Goal: Information Seeking & Learning: Learn about a topic

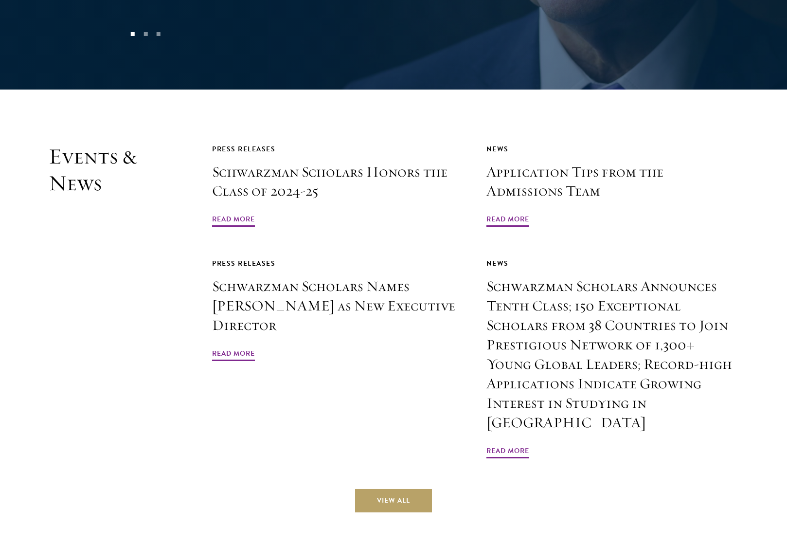
scroll to position [2366, 0]
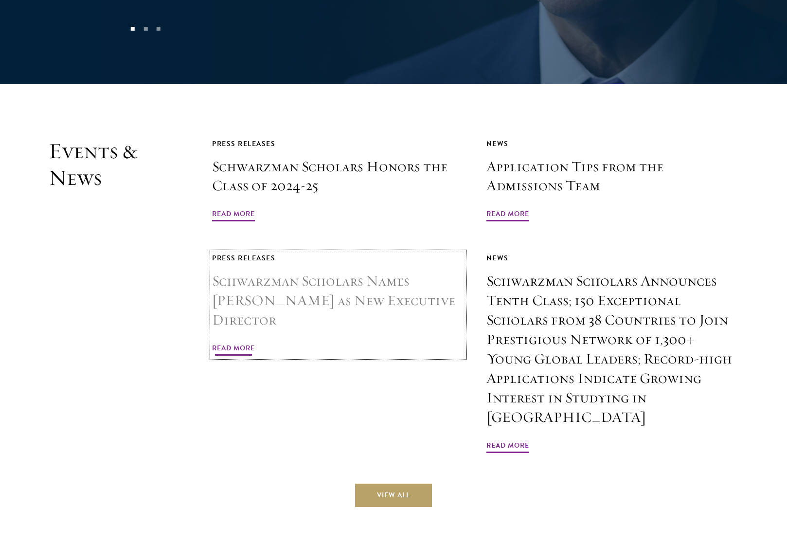
click at [355, 271] on h3 "Schwarzman Scholars Names [PERSON_NAME] as New Executive Director" at bounding box center [338, 300] width 252 height 58
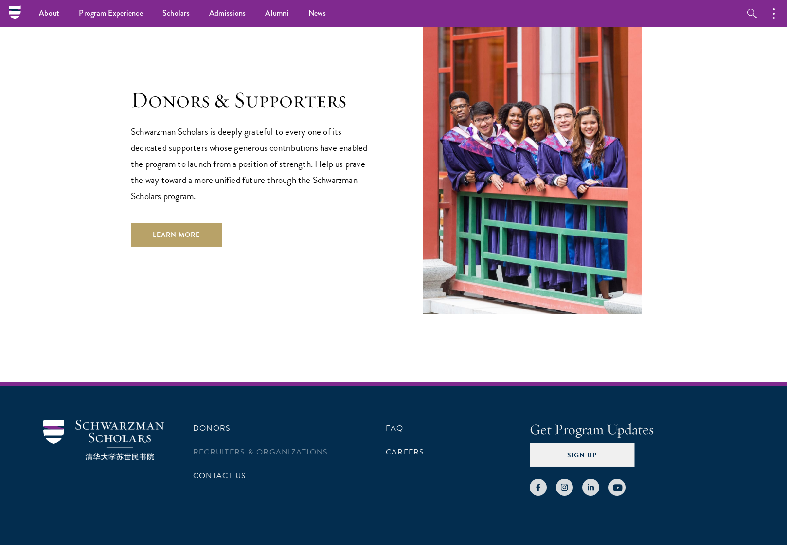
scroll to position [2913, 0]
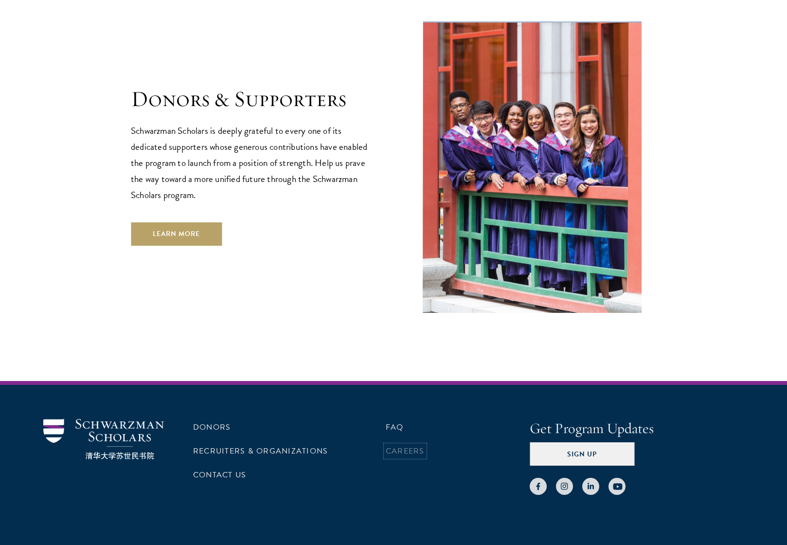
click at [400, 445] on link "Careers" at bounding box center [405, 451] width 39 height 12
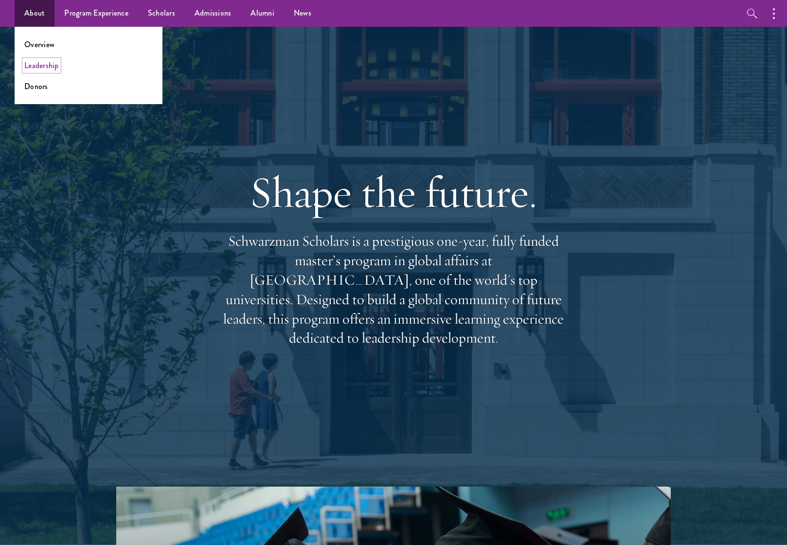
click at [42, 64] on link "Leadership" at bounding box center [41, 65] width 35 height 11
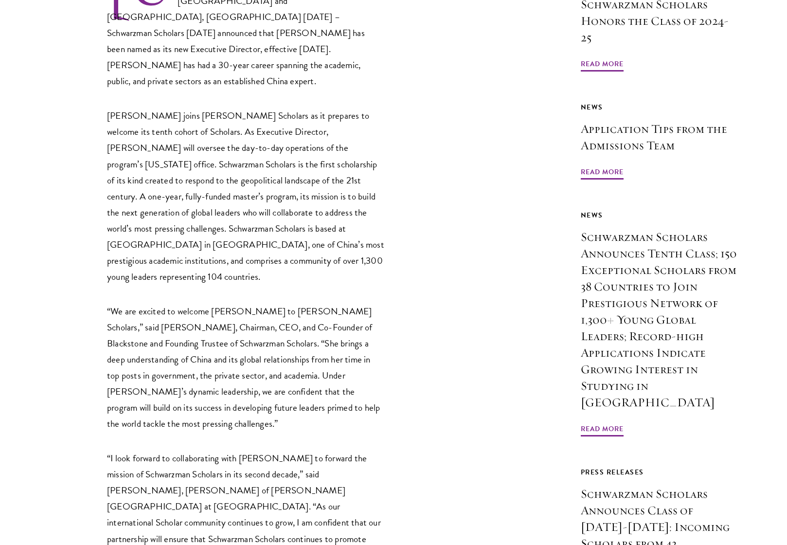
scroll to position [438, 0]
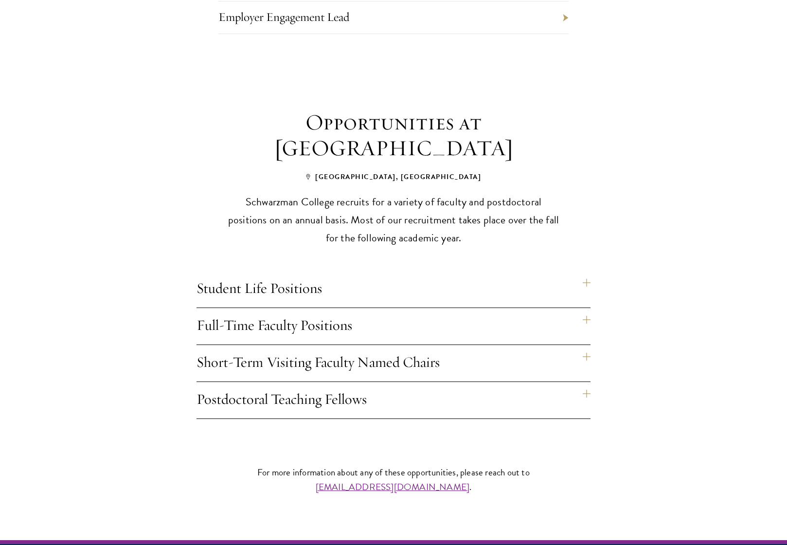
scroll to position [637, 0]
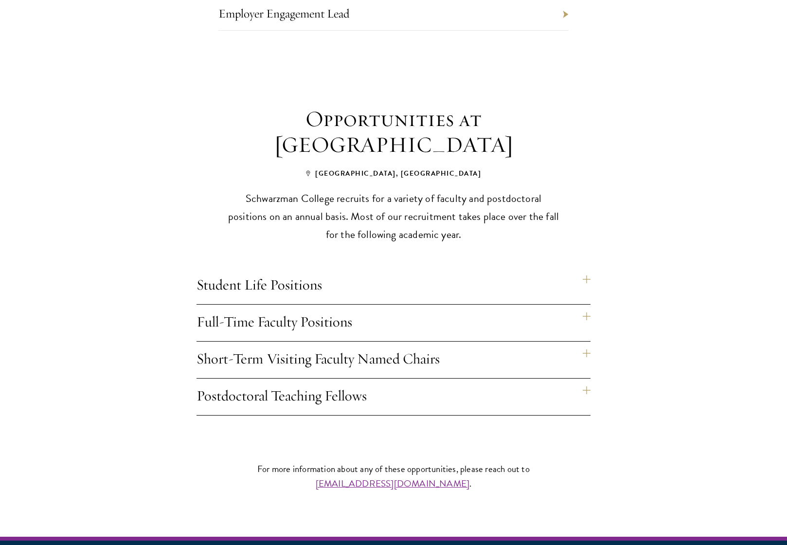
click at [585, 342] on h4 "Short-Term Visiting Faculty Named Chairs" at bounding box center [394, 360] width 394 height 36
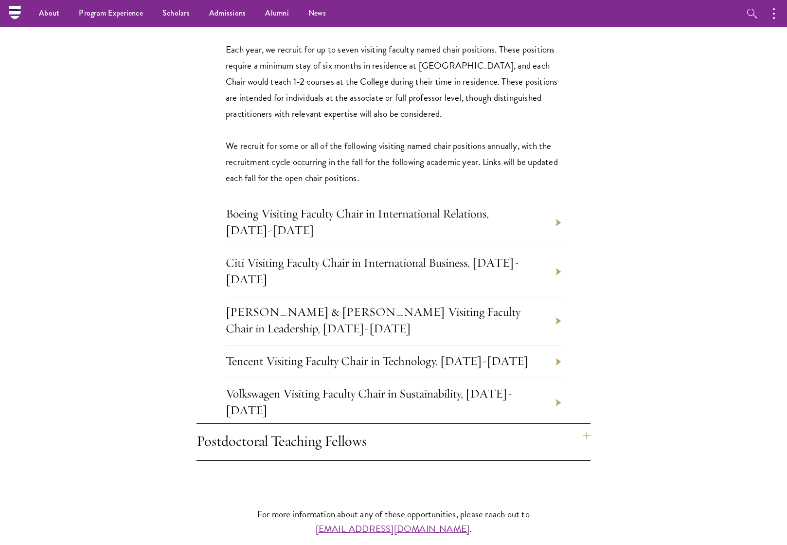
scroll to position [987, 0]
click at [558, 297] on li "Johnson & Johnson Visiting Faculty Chair in Leadership, 2025-2026" at bounding box center [394, 321] width 336 height 49
click at [428, 305] on link "[PERSON_NAME] & [PERSON_NAME] Visiting Faculty Chair in Leadership, [DATE]-[DAT…" at bounding box center [373, 321] width 295 height 32
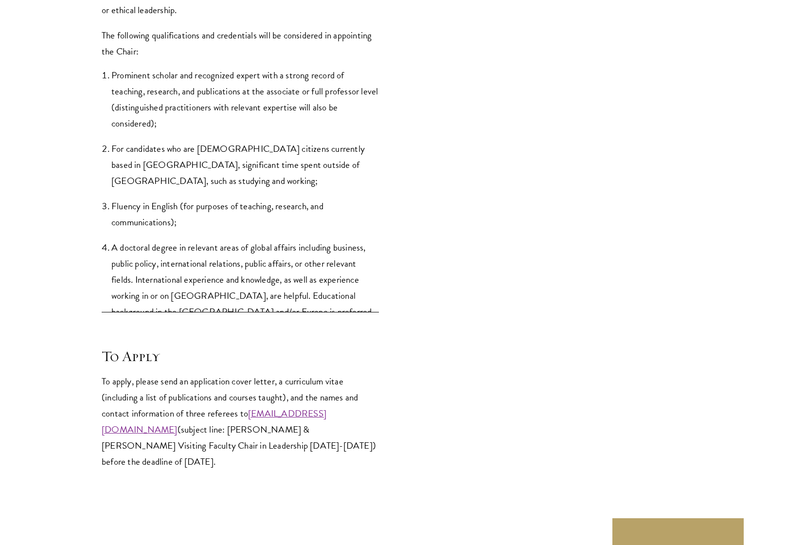
scroll to position [1556, 0]
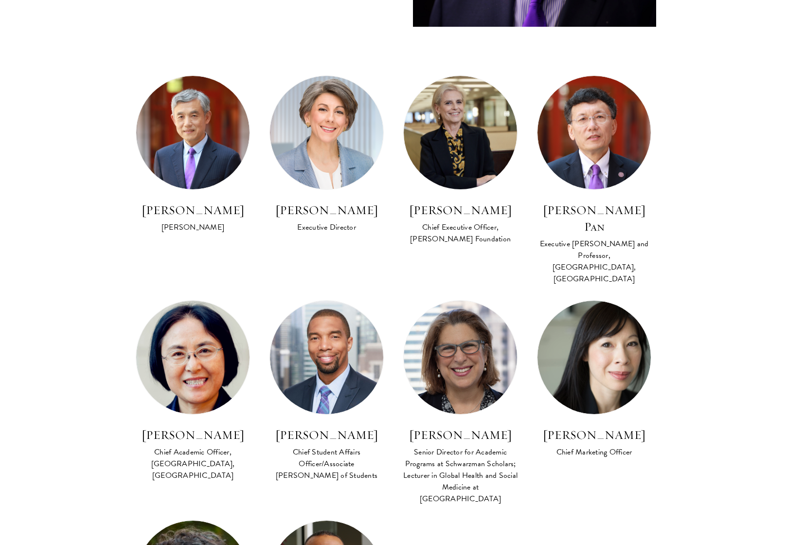
scroll to position [544, 0]
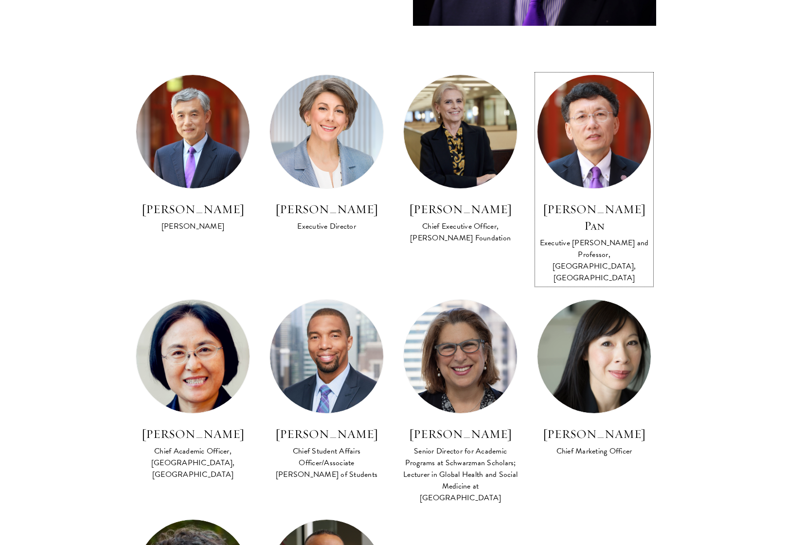
click at [592, 209] on h3 "David Q. Pan" at bounding box center [594, 217] width 114 height 33
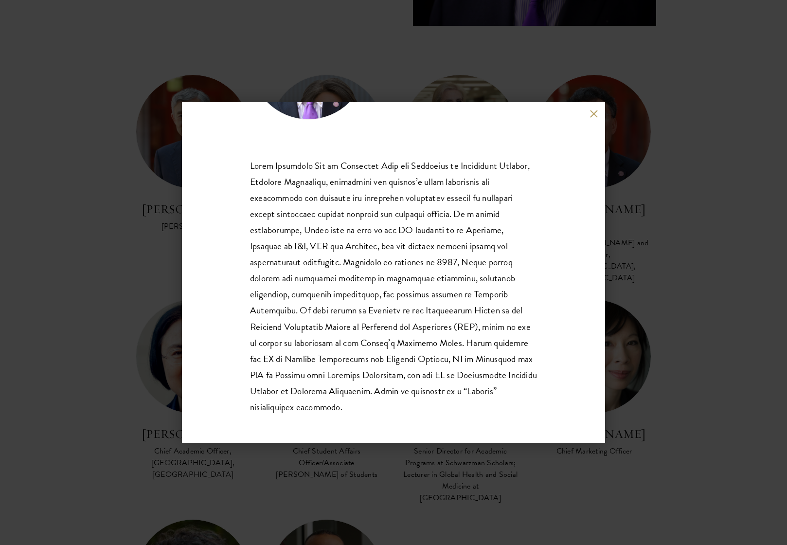
scroll to position [130, 0]
click at [114, 32] on div "David Q. Pan Executive Dean and Professor, Schwarzman College, Tsinghua Univers…" at bounding box center [393, 272] width 787 height 545
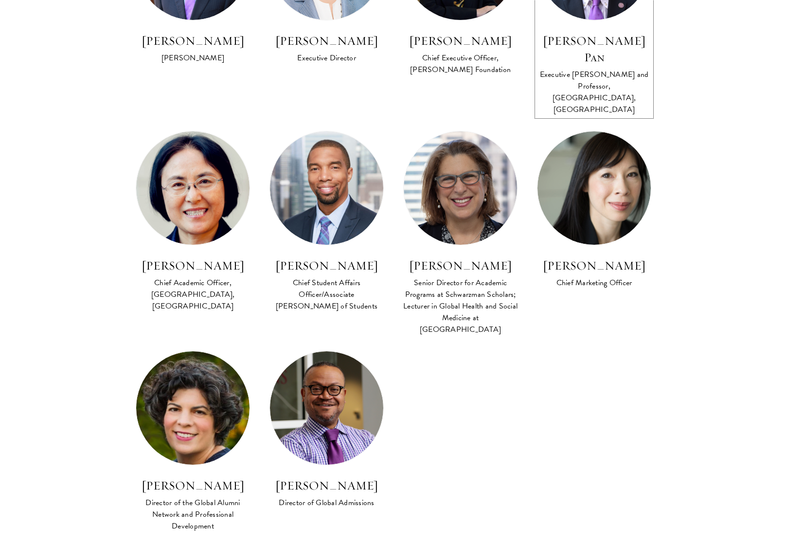
scroll to position [713, 0]
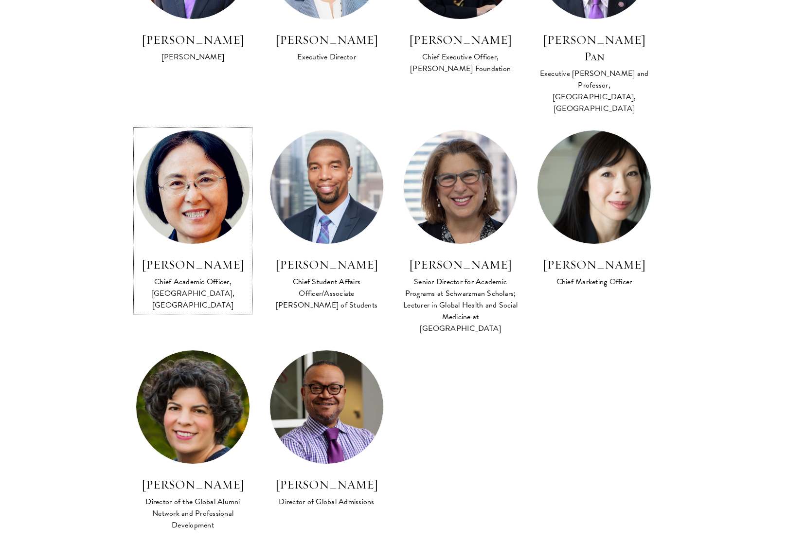
click at [196, 176] on img at bounding box center [192, 187] width 125 height 125
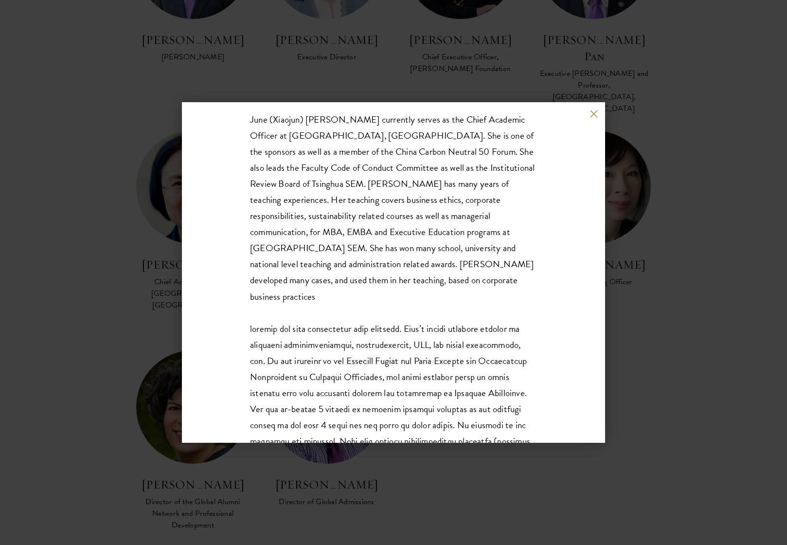
scroll to position [160, 0]
click at [103, 128] on div "Qian Xiaojun Chief Academic Officer, Schwarzman College, Tsinghua University Ju…" at bounding box center [393, 272] width 787 height 545
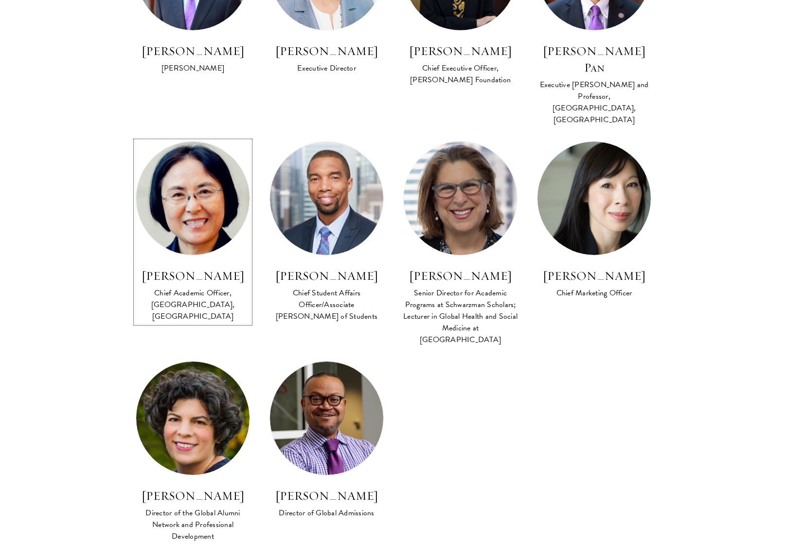
scroll to position [706, 0]
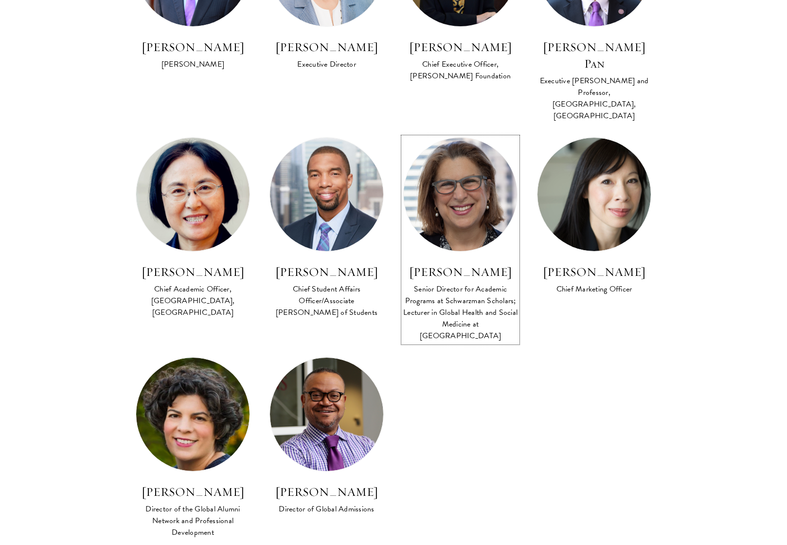
click at [454, 191] on img at bounding box center [460, 194] width 125 height 125
